Goal: Task Accomplishment & Management: Manage account settings

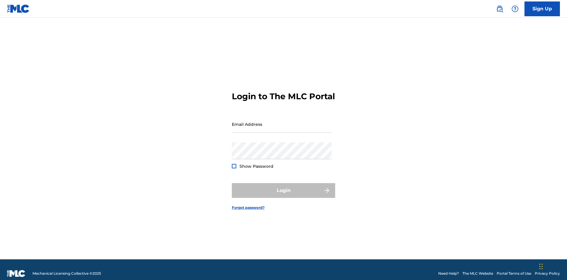
scroll to position [8, 0]
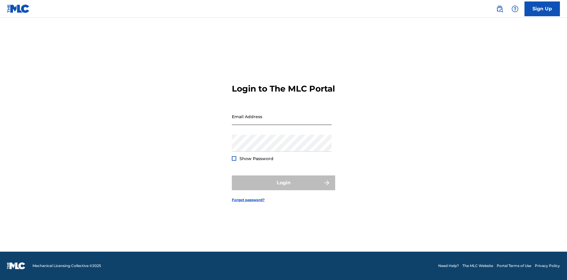
click at [282, 121] on input "Email Address" at bounding box center [282, 116] width 100 height 17
type input "[EMAIL_ADDRESS][DOMAIN_NAME]"
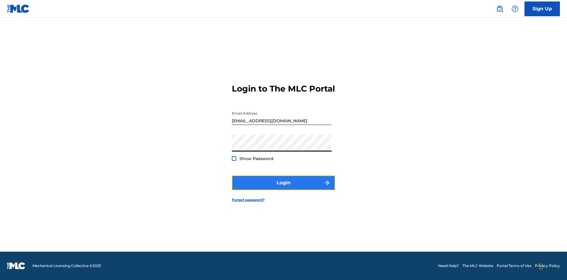
click at [283, 188] on button "Login" at bounding box center [283, 182] width 103 height 15
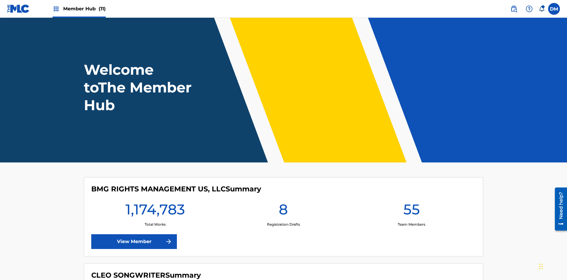
scroll to position [25, 0]
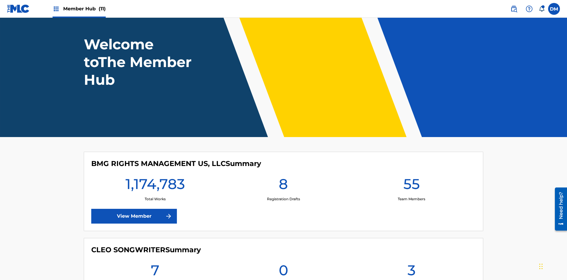
click at [84, 9] on span "Member Hub (11)" at bounding box center [84, 8] width 43 height 7
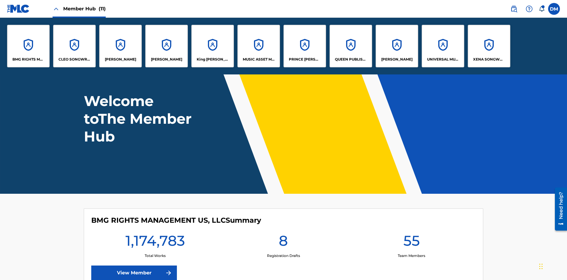
scroll to position [0, 0]
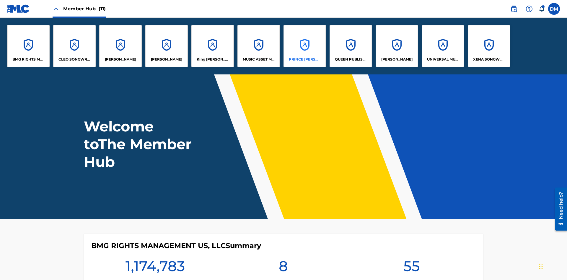
click at [304, 59] on p "PRINCE [PERSON_NAME]" at bounding box center [305, 59] width 32 height 5
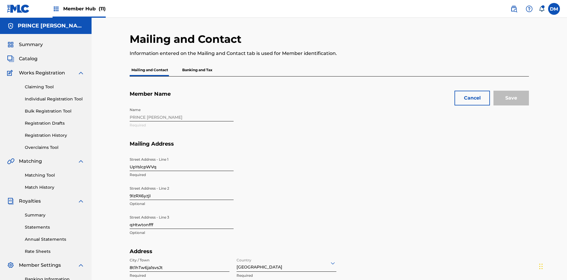
scroll to position [55, 0]
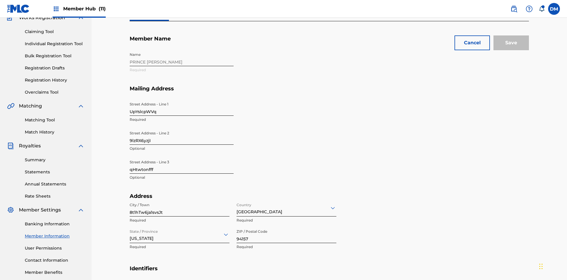
click at [182, 99] on input "UpYslcpWVq" at bounding box center [182, 107] width 104 height 17
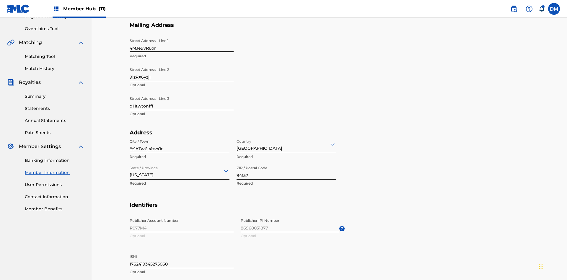
type input "4MJe9vRuor"
click at [182, 64] on input "9lzRX6yzjI" at bounding box center [182, 72] width 104 height 17
type input "fmqJHIAJxb"
click at [182, 93] on input "qHtwtonfff" at bounding box center [182, 101] width 104 height 17
type input "0T5o0O54Yz"
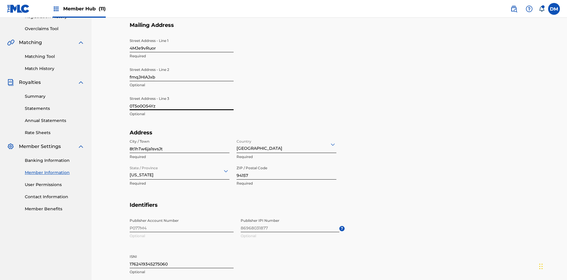
click at [180, 136] on input "8t1hTw6ja1svsJt" at bounding box center [180, 144] width 100 height 17
type input "GUlwPzfSyfnKS9u"
click at [237, 141] on input "Country" at bounding box center [237, 144] width 1 height 6
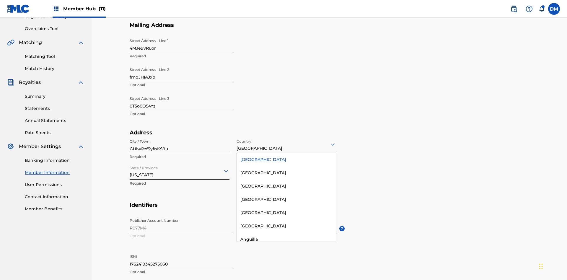
click at [286, 153] on div "United States" at bounding box center [286, 159] width 99 height 13
click at [130, 168] on input "State / Province" at bounding box center [130, 171] width 1 height 6
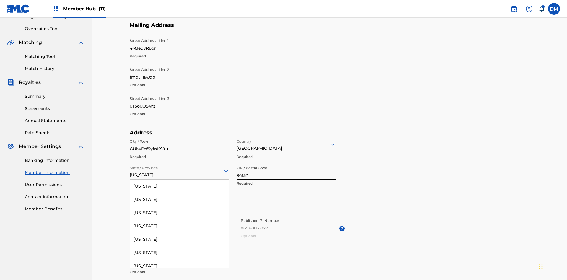
click at [286, 163] on input "94157" at bounding box center [287, 171] width 100 height 17
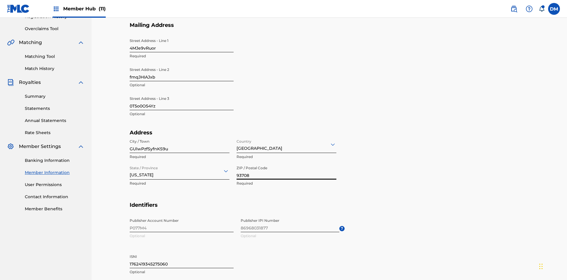
type input "93708"
click at [182, 251] on input "1762419345275060" at bounding box center [182, 259] width 104 height 17
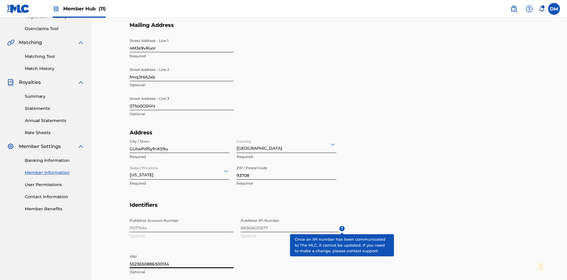
type input "5523650886300134"
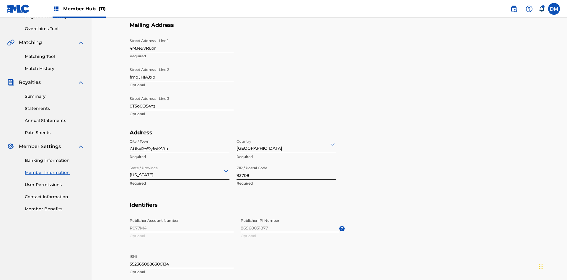
type input "742"
type input "7326669"
type input "efJ0M@5qakw.com"
